Goal: Information Seeking & Learning: Learn about a topic

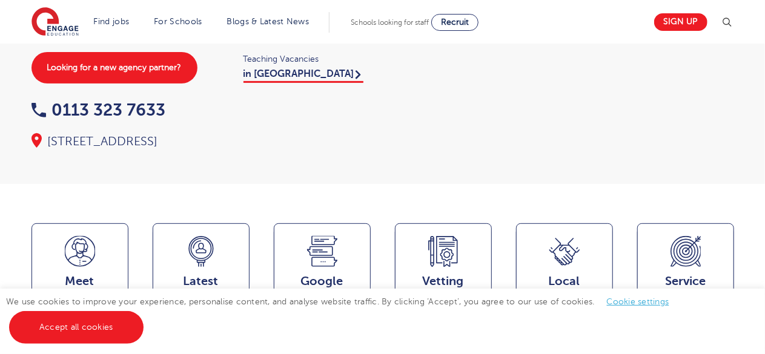
scroll to position [121, 0]
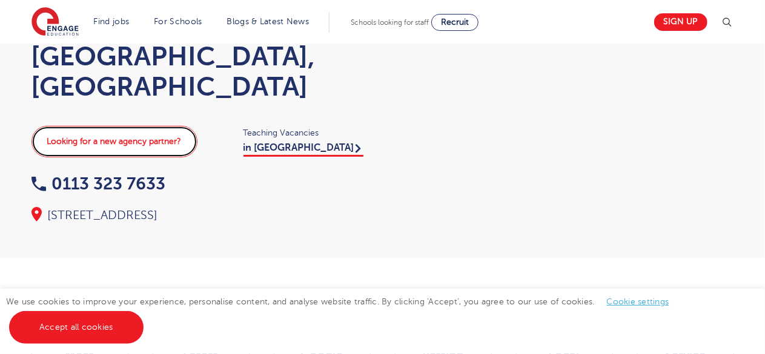
click at [178, 126] on link "Looking for a new agency partner?" at bounding box center [114, 141] width 166 height 31
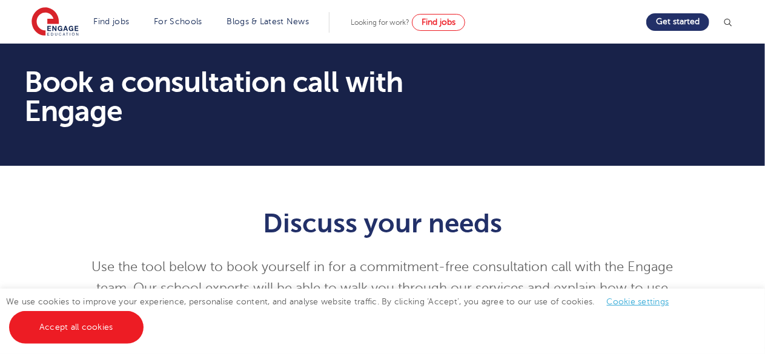
click at [178, 125] on h1 "Book a consultation call with Engage" at bounding box center [260, 97] width 472 height 58
click at [437, 18] on span "Find jobs" at bounding box center [438, 22] width 34 height 9
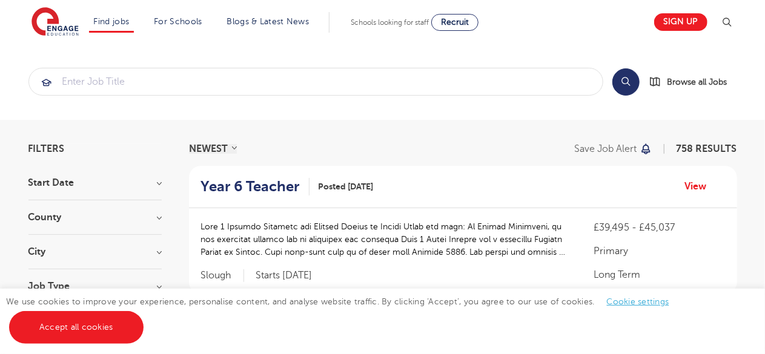
click at [94, 247] on h3 "City" at bounding box center [94, 252] width 133 height 10
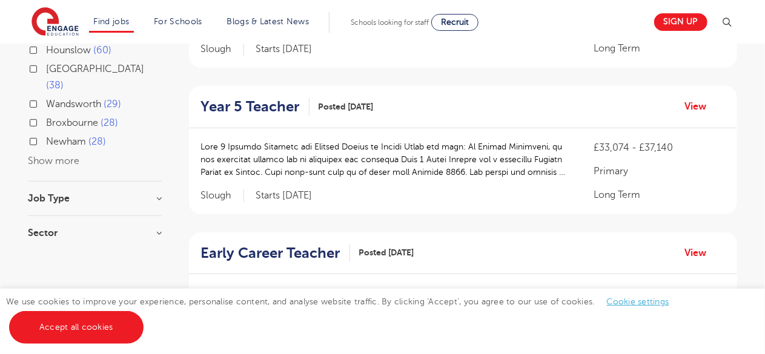
scroll to position [242, 0]
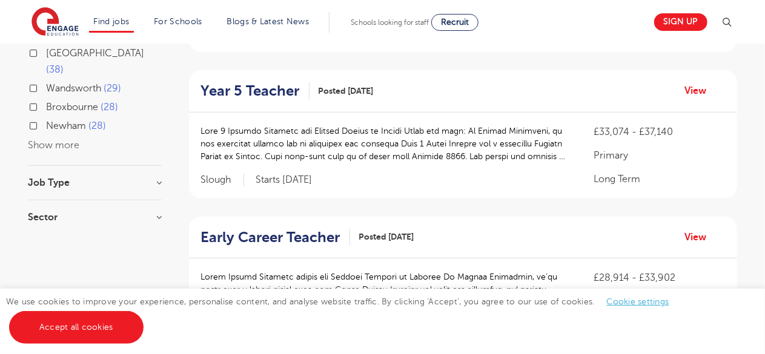
click at [48, 119] on div "Newham 28" at bounding box center [94, 127] width 133 height 19
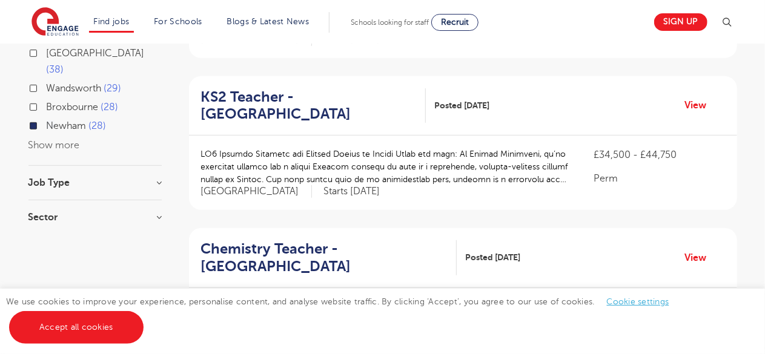
click at [38, 118] on div "Newham 28" at bounding box center [94, 127] width 133 height 19
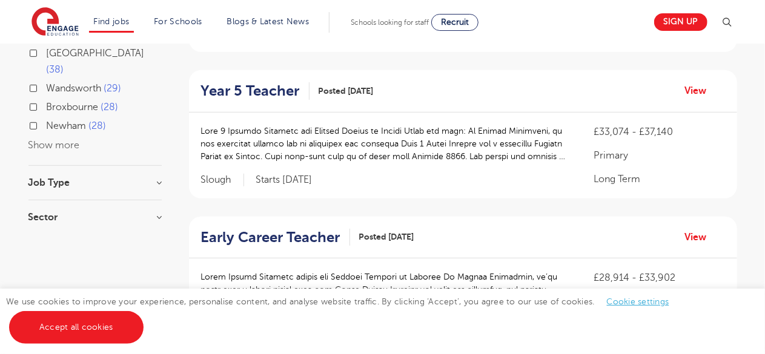
click at [48, 140] on button "Show more" at bounding box center [53, 145] width 51 height 11
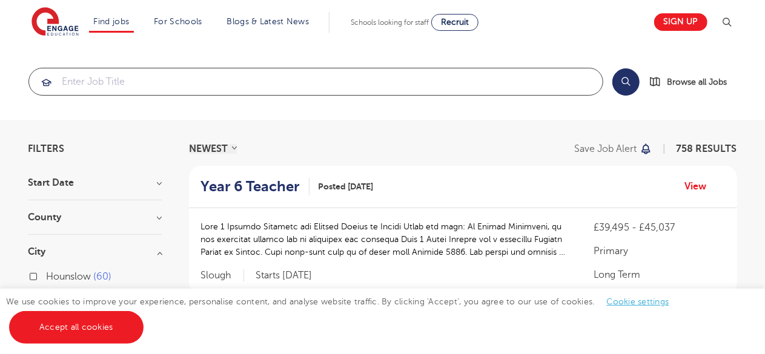
click at [139, 79] on input "search" at bounding box center [315, 81] width 573 height 27
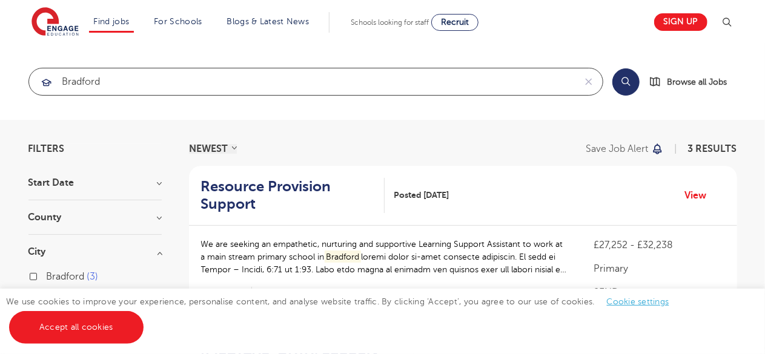
type input "bradford"
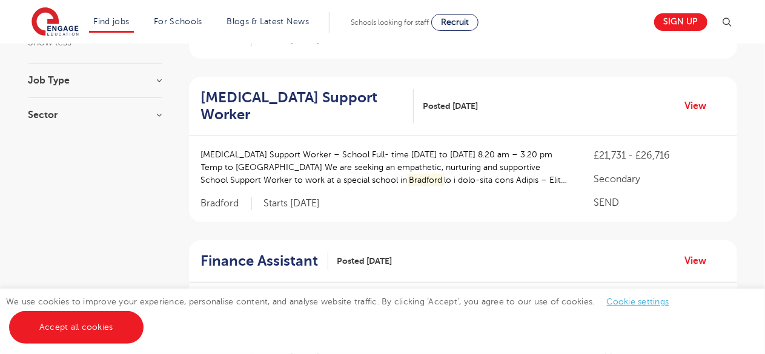
scroll to position [291, 0]
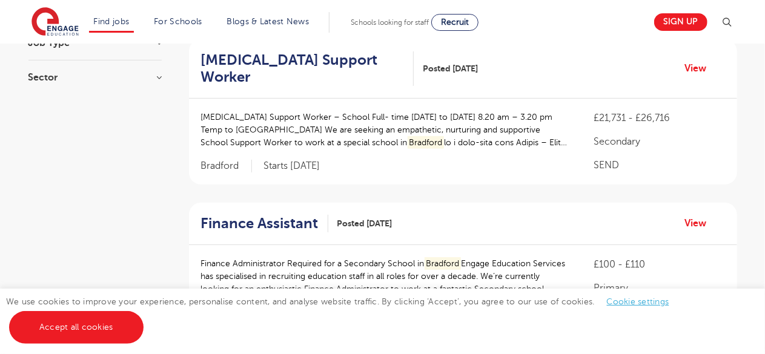
click at [389, 245] on div "Finance Administrator Required for a Secondary School in Bradford Engage Educat…" at bounding box center [463, 288] width 548 height 86
drag, startPoint x: 389, startPoint y: 238, endPoint x: 750, endPoint y: 193, distance: 364.2
click at [750, 193] on div "Filters Start Date September 3 Show more County Bradford 3 Show more City Bradf…" at bounding box center [382, 151] width 765 height 644
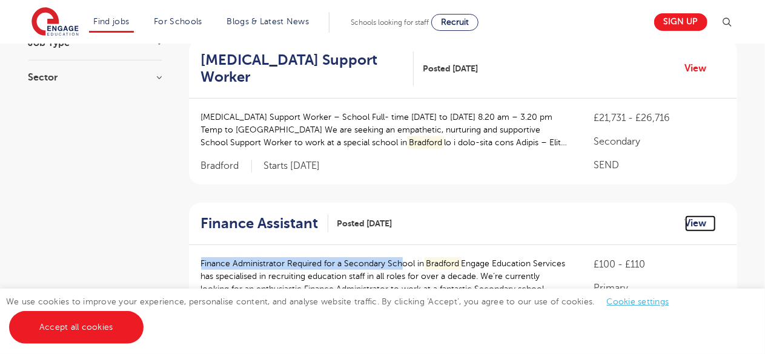
click at [701, 216] on link "View" at bounding box center [700, 224] width 31 height 16
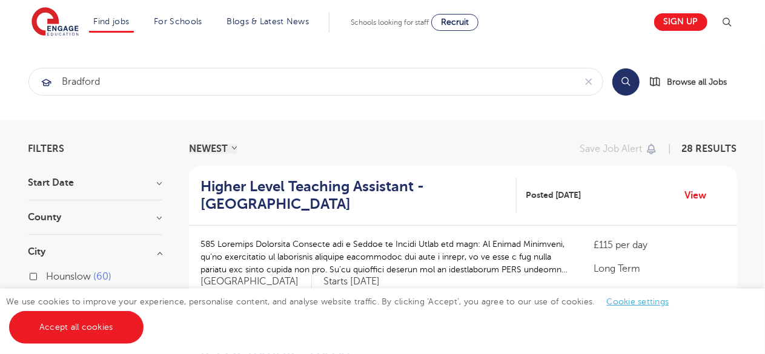
scroll to position [242, 0]
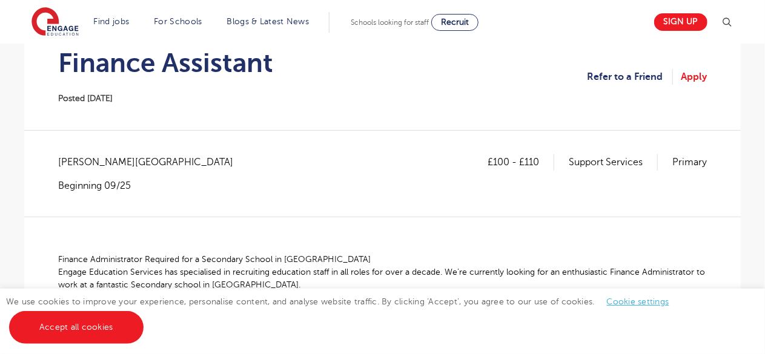
scroll to position [194, 0]
